Goal: Navigation & Orientation: Find specific page/section

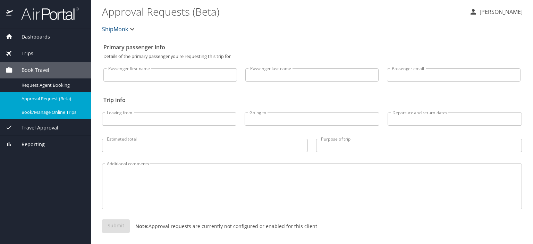
click at [31, 10] on img at bounding box center [46, 14] width 65 height 14
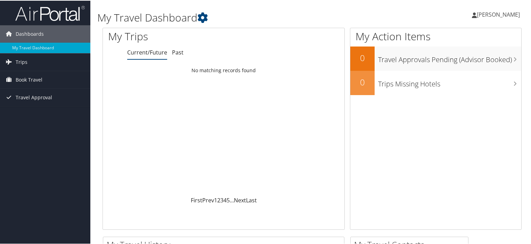
click at [297, 143] on div "Loading... No matching records found" at bounding box center [223, 130] width 241 height 132
